Goal: Task Accomplishment & Management: Complete application form

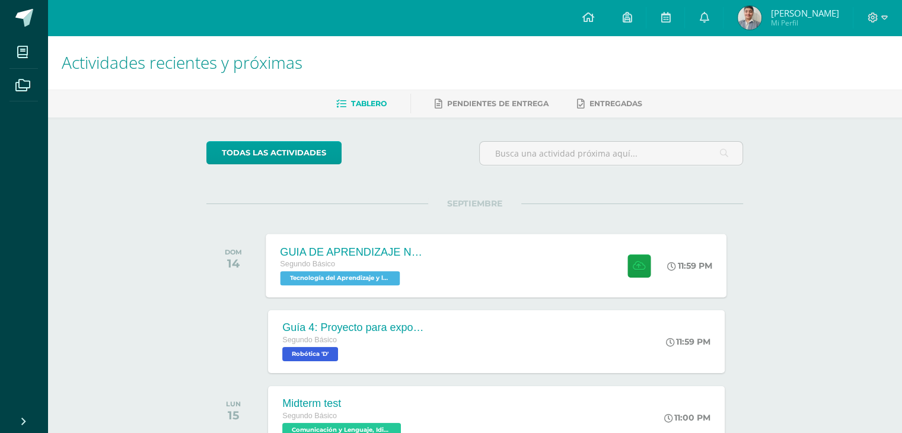
click at [513, 263] on div "GUIA DE APRENDIZAJE NO 3 Segundo Básico Tecnología del Aprendizaje y la Comunic…" at bounding box center [496, 265] width 461 height 63
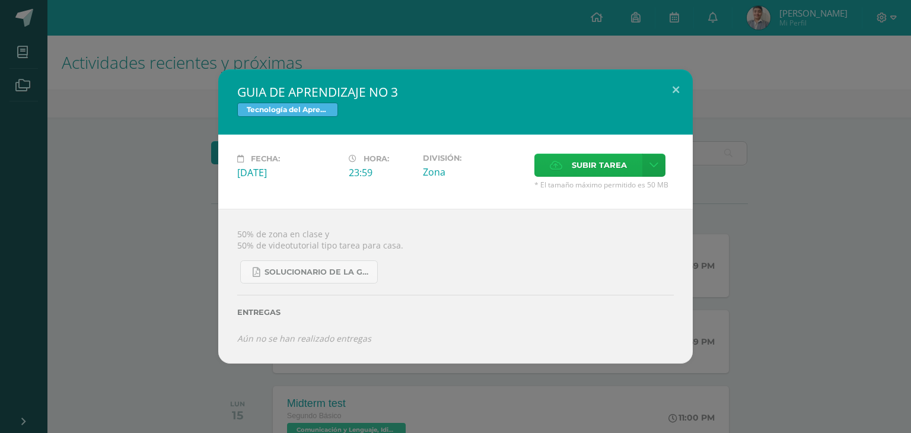
click at [565, 155] on label "Subir tarea" at bounding box center [589, 165] width 108 height 23
click at [0, 0] on input "Subir tarea" at bounding box center [0, 0] width 0 height 0
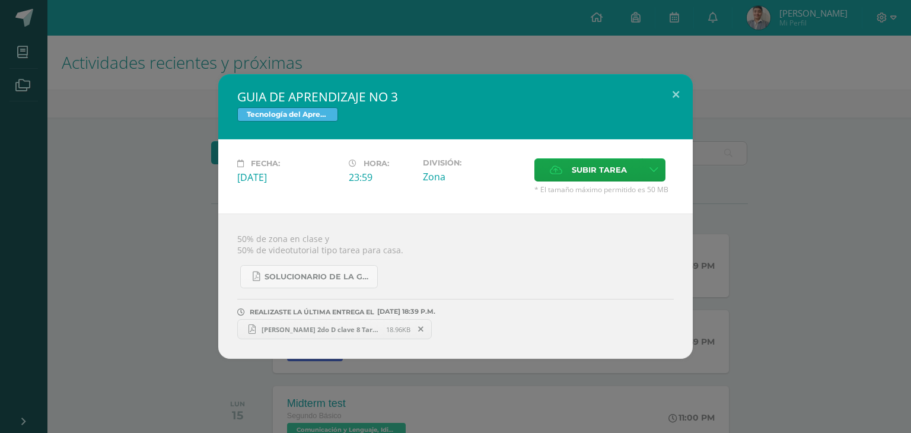
click at [361, 325] on span "[PERSON_NAME] 2do D clave 8 Tarea en casa Guía 3 Informática IV Unidad.pdf" at bounding box center [321, 329] width 131 height 9
click at [377, 317] on div "[PERSON_NAME] 2do D clave 8 Tarea en casa Guía 3 Informática IV Unidad.pdf 18.9…" at bounding box center [455, 327] width 437 height 23
click at [362, 323] on link "[PERSON_NAME] 2do D clave 8 Tarea en casa Guía 3 Informática IV Unidad.pdf 18.9…" at bounding box center [334, 329] width 195 height 20
click at [736, 84] on div "GUIA DE APRENDIZAJE NO 3 Tecnología del Aprendizaje y la Comunicación (Informát…" at bounding box center [456, 216] width 902 height 285
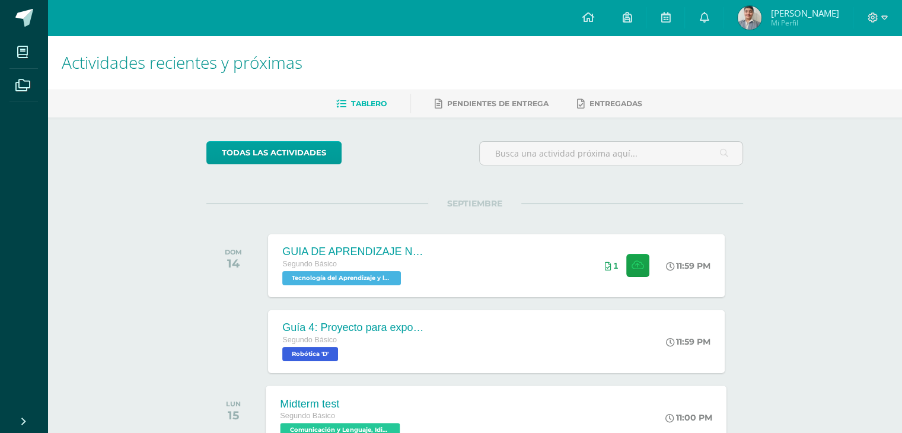
click at [676, 397] on div "11:00 PM" at bounding box center [695, 417] width 63 height 63
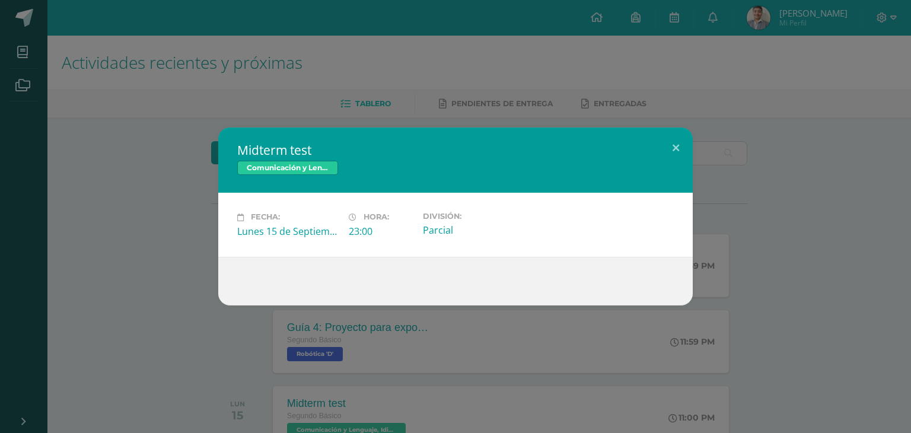
click at [643, 406] on div "Midterm test Comunicación y Lenguaje, Idioma Extranjero Inglés Fecha: [DATE] Ho…" at bounding box center [455, 216] width 911 height 433
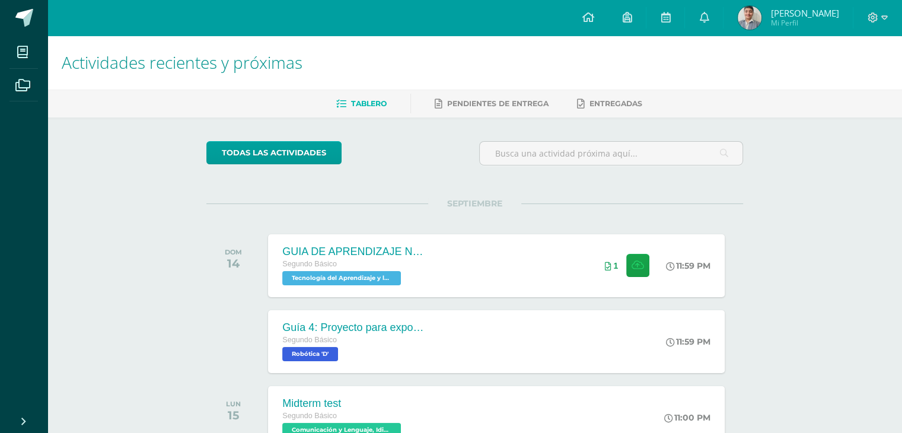
click at [409, 214] on div "SEPTIEMBRE DOM 14 GUIA DE APRENDIZAJE NO 3 Segundo Básico Tecnología del Aprend…" at bounding box center [474, 251] width 537 height 96
